Goal: Information Seeking & Learning: Learn about a topic

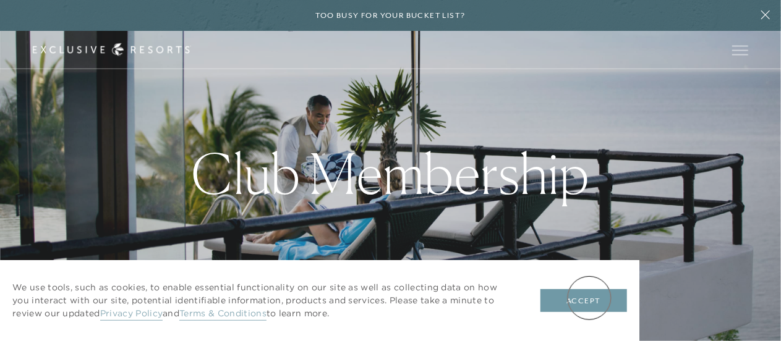
click at [590, 298] on button "Accept" at bounding box center [584, 301] width 87 height 24
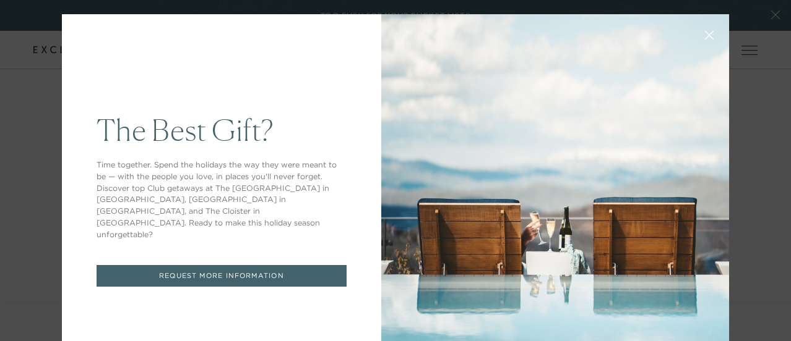
click at [705, 35] on icon at bounding box center [709, 35] width 9 height 9
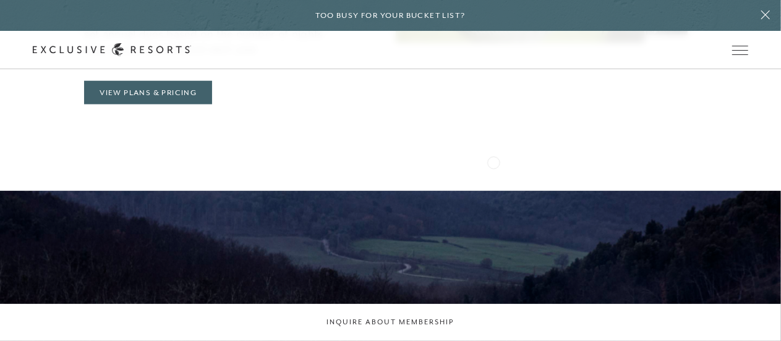
scroll to position [495, 0]
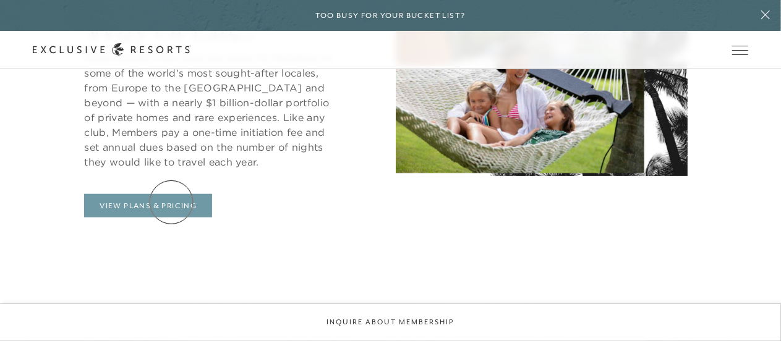
click at [171, 202] on link "View Plans & Pricing" at bounding box center [148, 206] width 128 height 24
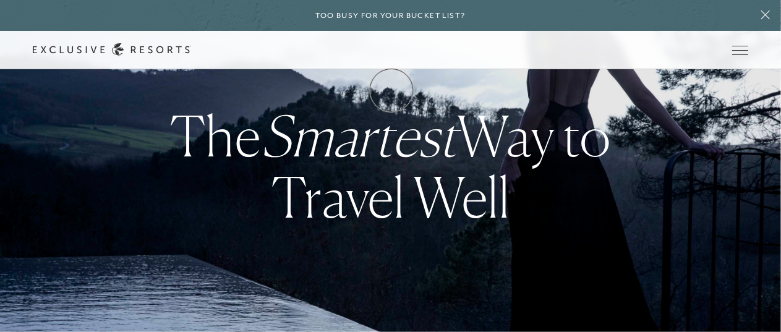
click at [0, 0] on link "Membership" at bounding box center [0, 0] width 0 height 0
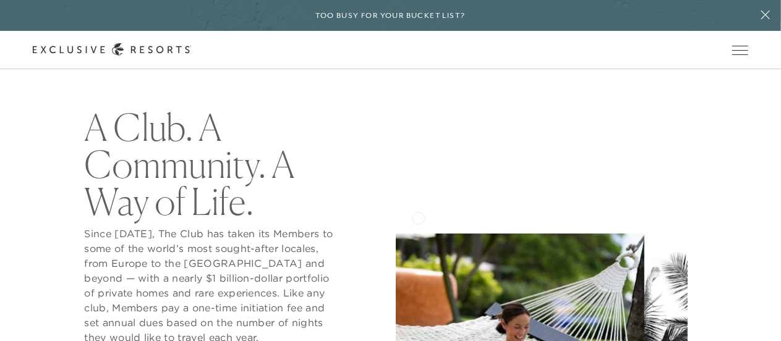
scroll to position [433, 0]
